Goal: Navigation & Orientation: Find specific page/section

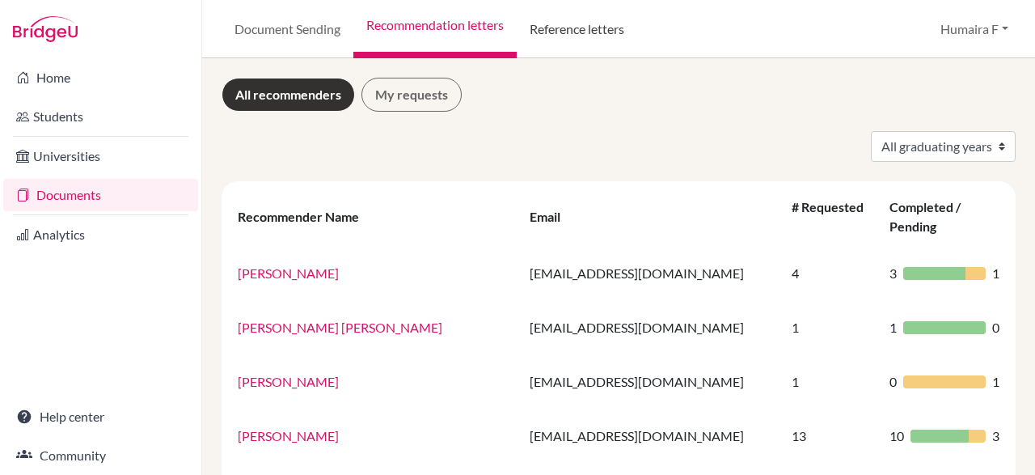
click at [599, 20] on link "Reference letters" at bounding box center [577, 29] width 121 height 58
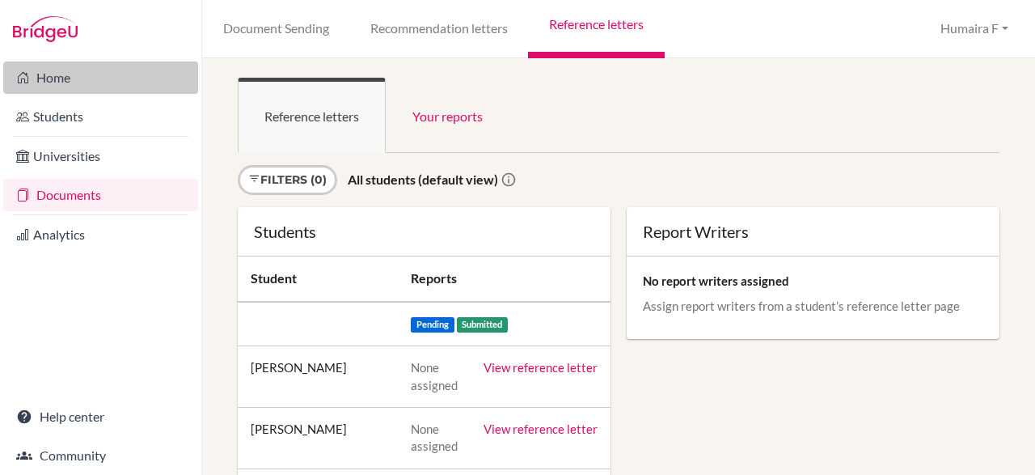
click at [129, 67] on link "Home" at bounding box center [100, 77] width 195 height 32
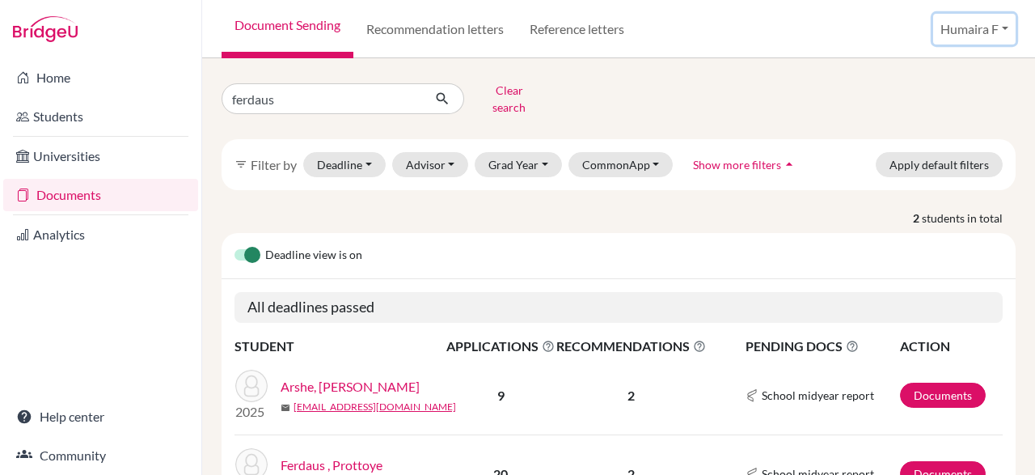
click at [1002, 28] on button "Humaira F" at bounding box center [975, 29] width 83 height 31
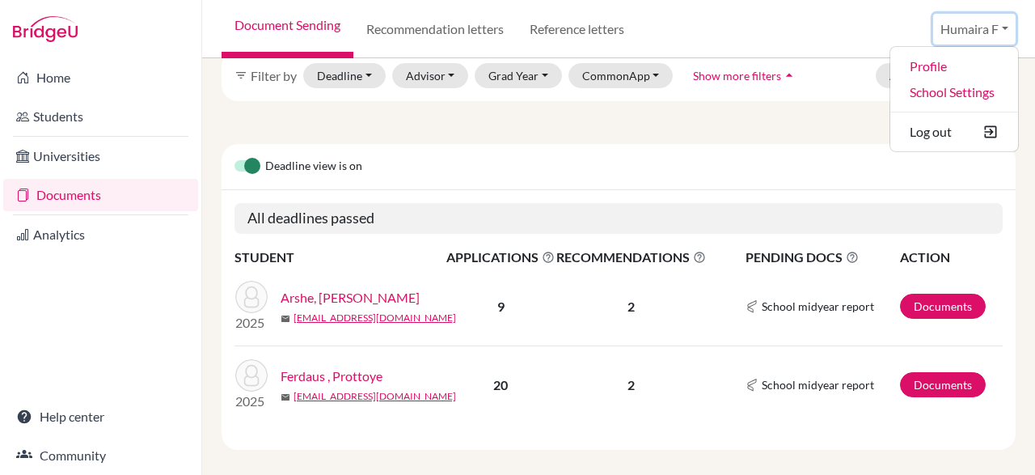
scroll to position [89, 0]
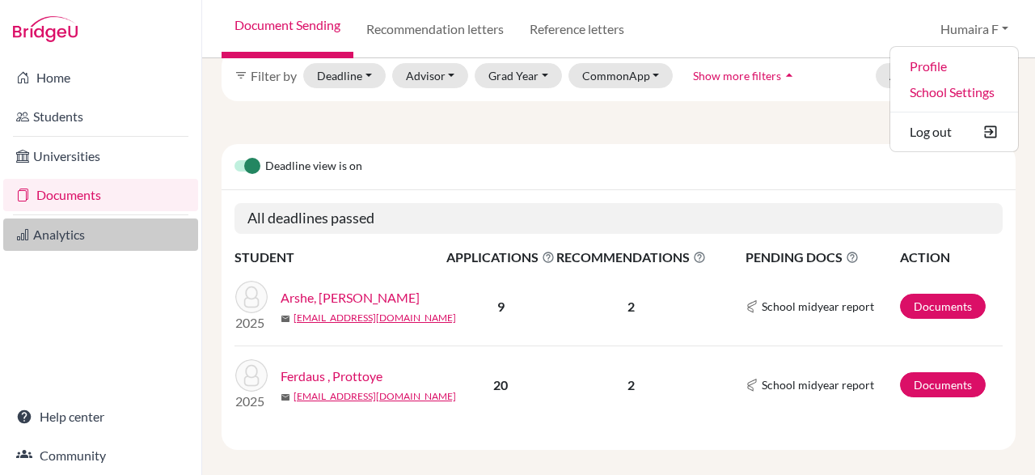
click at [28, 232] on icon at bounding box center [22, 234] width 13 height 19
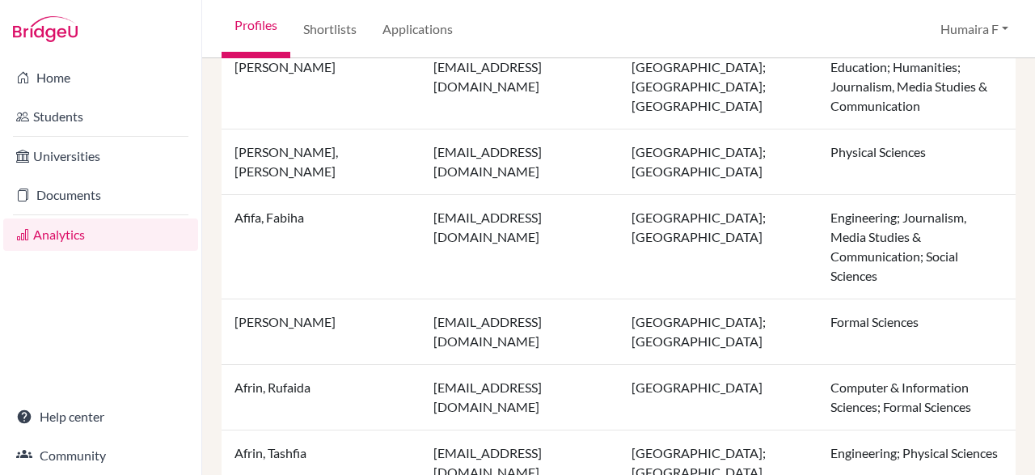
scroll to position [506, 0]
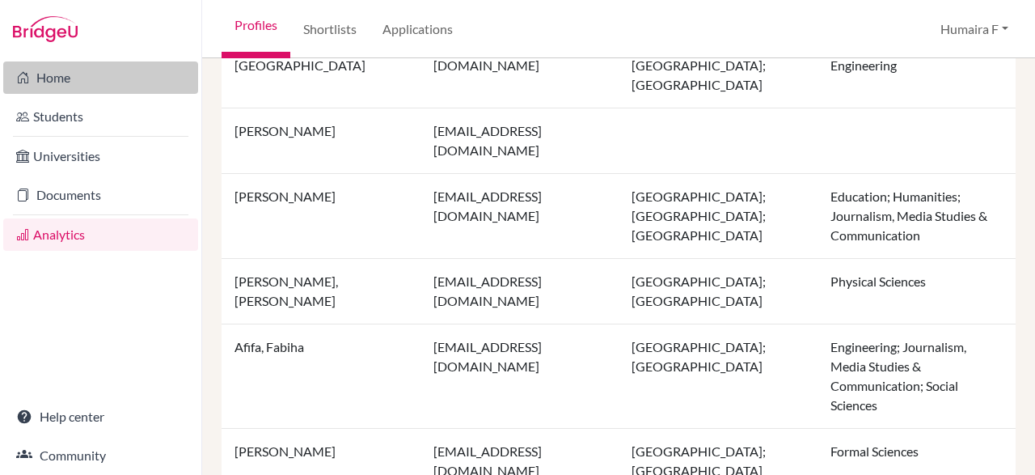
click at [40, 82] on link "Home" at bounding box center [100, 77] width 195 height 32
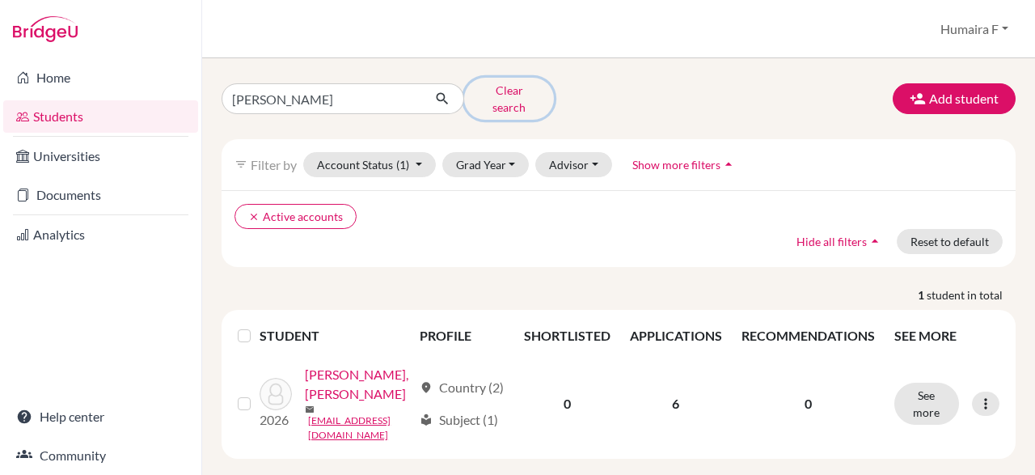
click at [520, 95] on button "Clear search" at bounding box center [509, 99] width 90 height 42
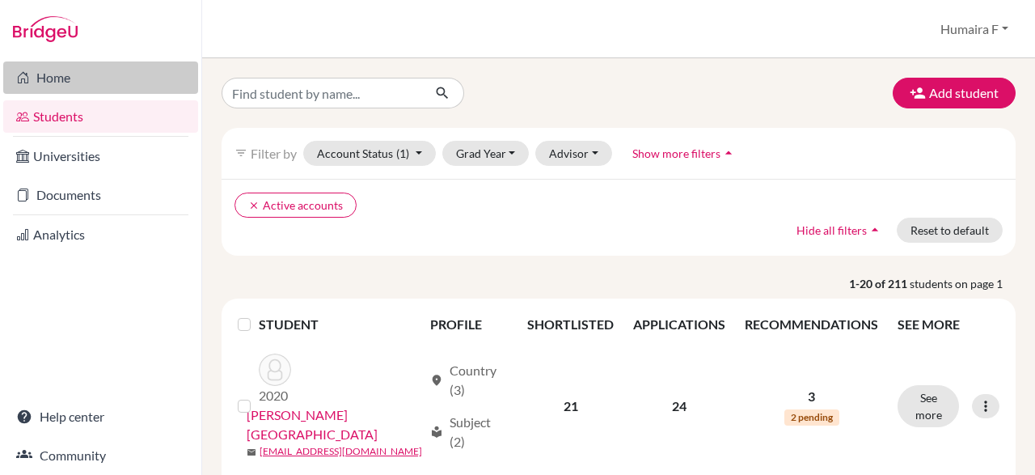
click at [72, 75] on link "Home" at bounding box center [100, 77] width 195 height 32
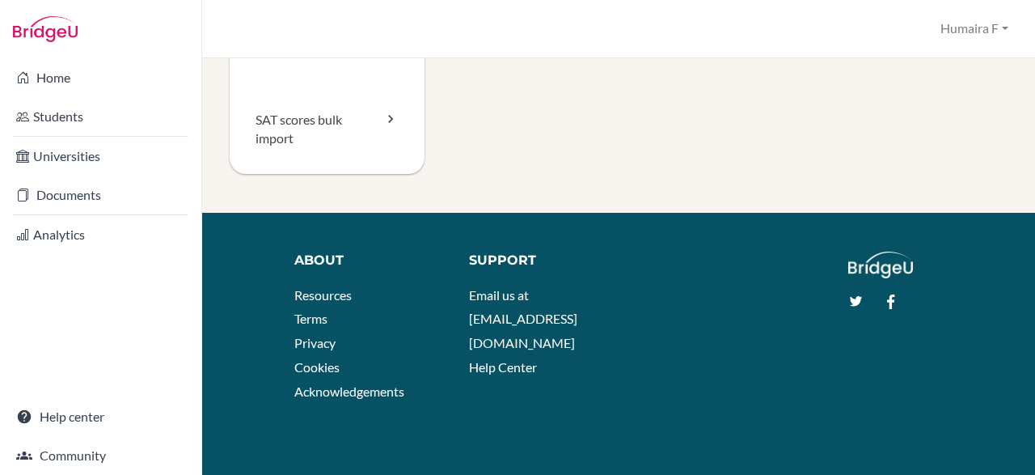
scroll to position [293, 0]
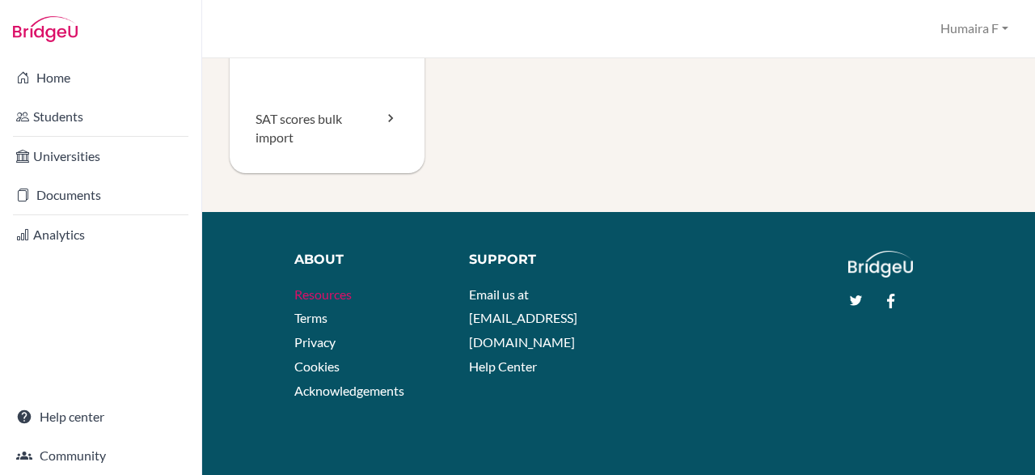
click at [337, 290] on link "Resources" at bounding box center [322, 293] width 57 height 15
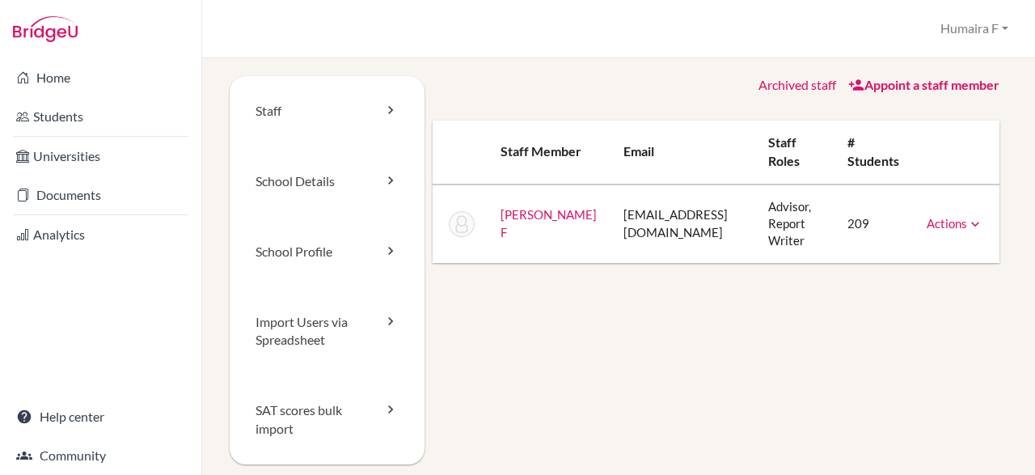
scroll to position [0, 0]
